Goal: Transaction & Acquisition: Purchase product/service

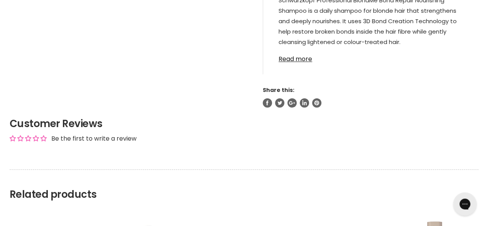
scroll to position [526, 0]
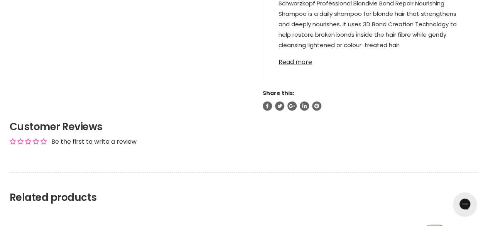
click at [296, 60] on link "Read more" at bounding box center [370, 60] width 184 height 12
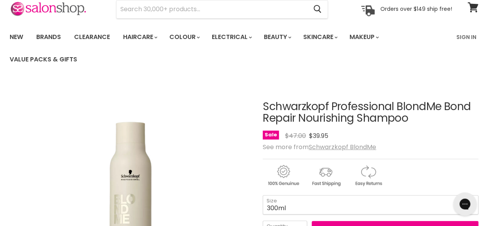
scroll to position [35, 0]
click at [385, 119] on h1 "Schwarzkopf Professional BlondMe Bond Repair Nourishing Shampoo" at bounding box center [371, 112] width 216 height 24
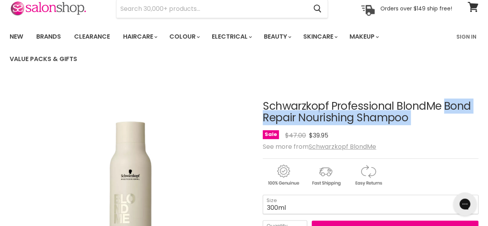
click at [385, 119] on h1 "Schwarzkopf Professional BlondMe Bond Repair Nourishing Shampoo" at bounding box center [371, 112] width 216 height 24
copy div "Schwarzkopf Professional BlondMe Bond Repair Nourishing Shampoo No reviews"
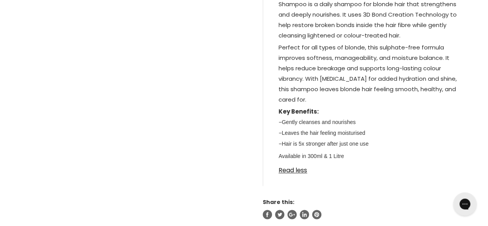
scroll to position [544, 0]
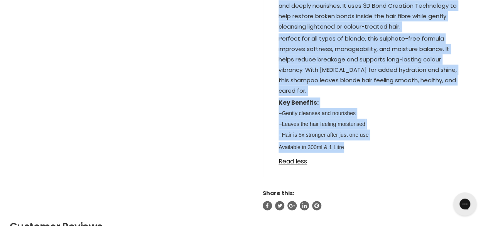
drag, startPoint x: 279, startPoint y: 93, endPoint x: 350, endPoint y: 151, distance: 91.2
click at [350, 151] on div "Schwarzkopf Professional BlondMe Bond Repair Nourishing Shampoo is a daily sham…" at bounding box center [370, 67] width 184 height 174
copy div "Schwarzkopf Professional BlondMe Bond Repair Nourishing Shampoo is a daily sham…"
